Goal: Information Seeking & Learning: Learn about a topic

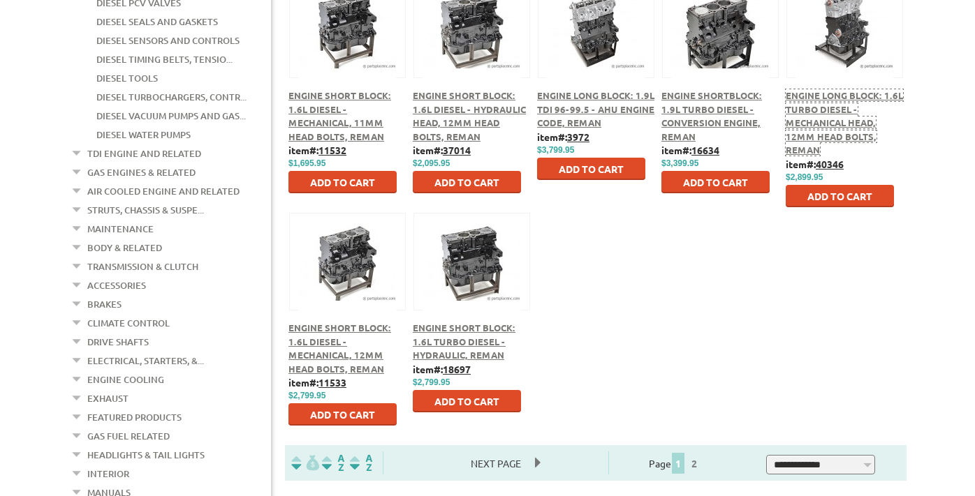
scroll to position [698, 0]
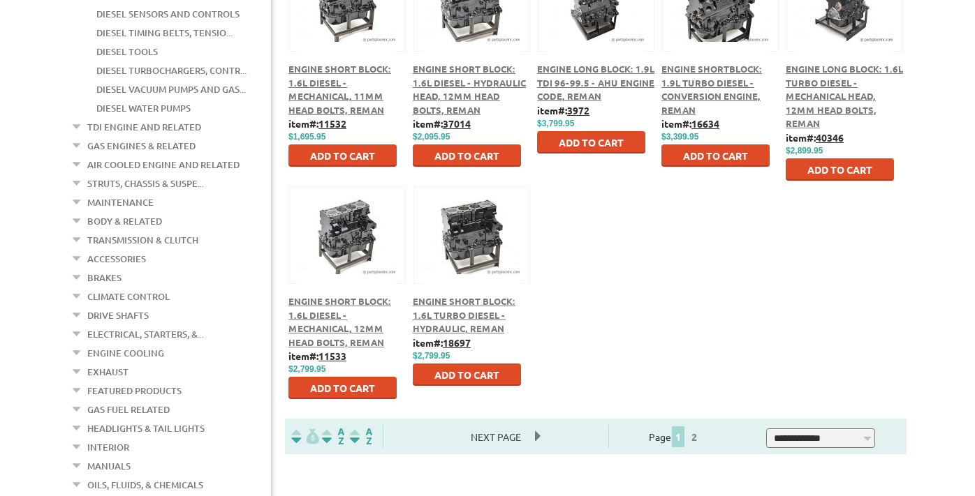
click at [490, 436] on span "Next Page" at bounding box center [496, 437] width 78 height 21
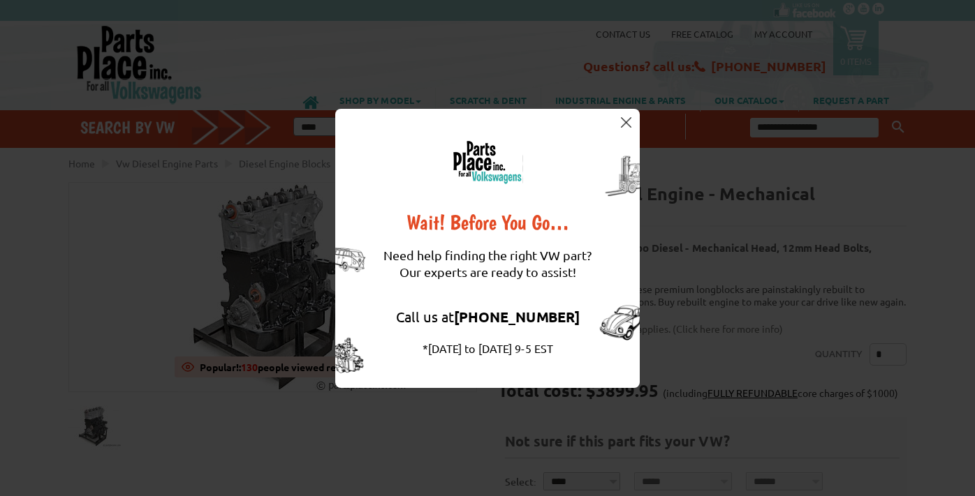
click at [626, 119] on img at bounding box center [626, 122] width 10 height 10
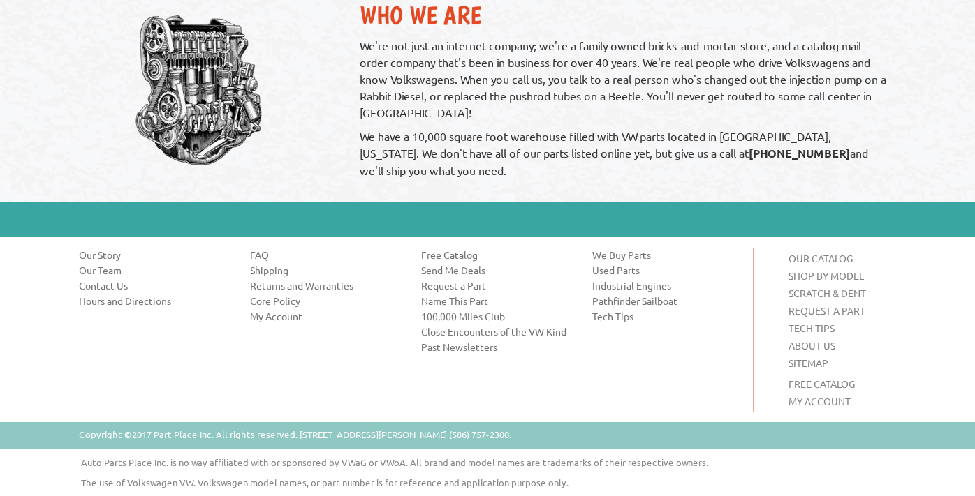
scroll to position [1096, 0]
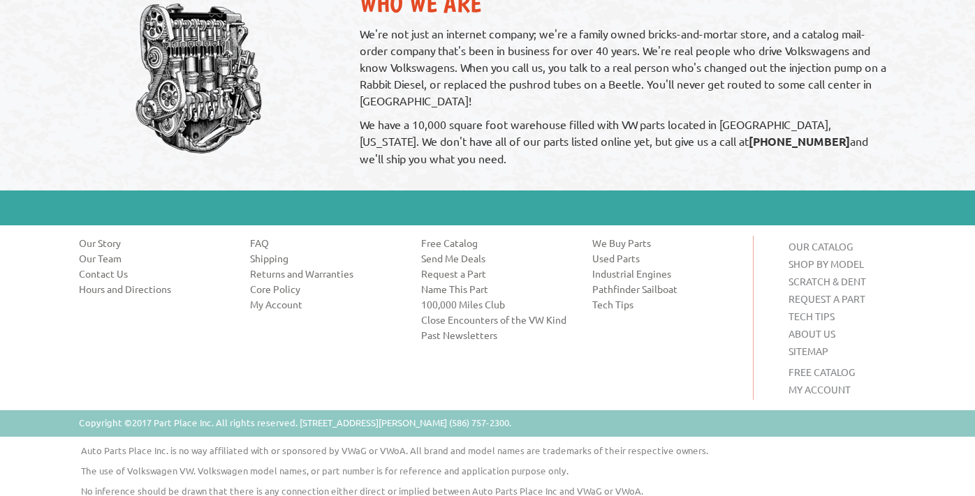
click at [473, 313] on link "Close Encounters of the VW Kind" at bounding box center [496, 320] width 150 height 14
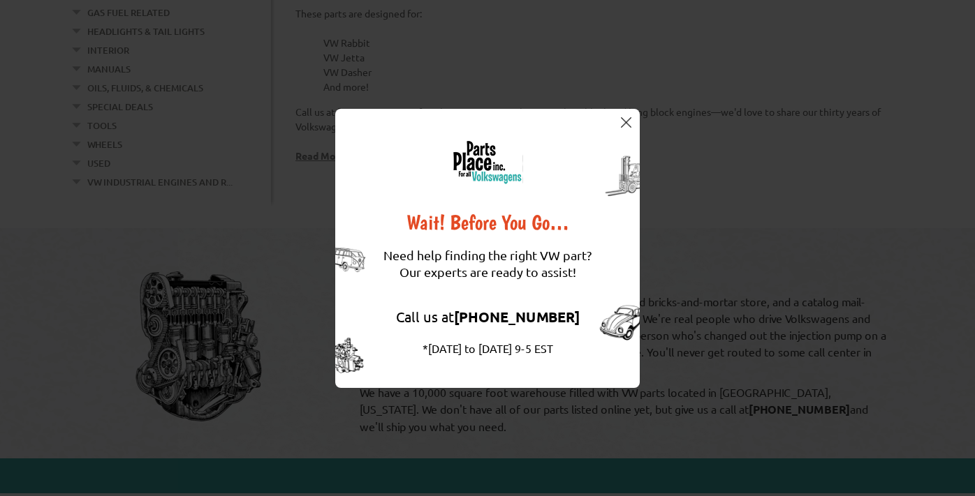
scroll to position [978, 0]
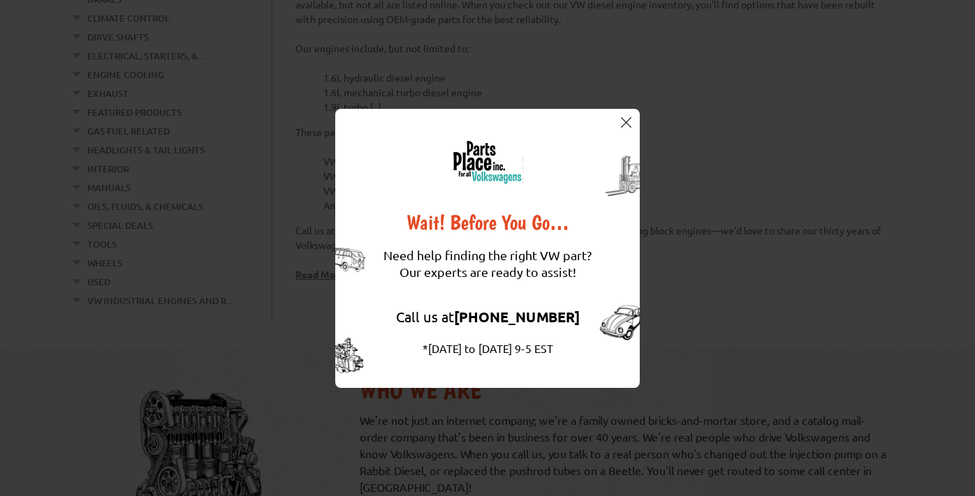
drag, startPoint x: 630, startPoint y: 125, endPoint x: 653, endPoint y: 76, distance: 54.0
click at [630, 124] on img at bounding box center [626, 122] width 10 height 10
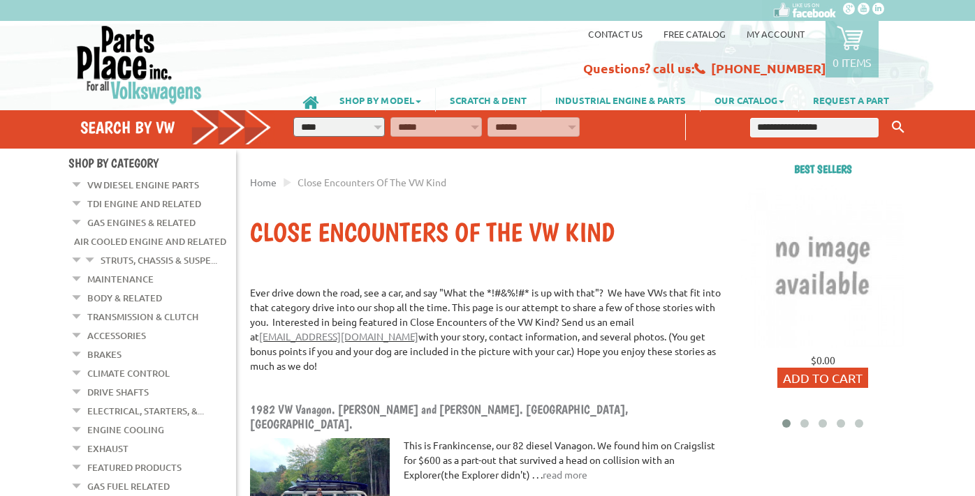
click at [776, 128] on input "text" at bounding box center [814, 128] width 128 height 20
type input "**********"
click at [888, 116] on button "Keyword Search" at bounding box center [898, 127] width 21 height 23
